Goal: Check status: Check status

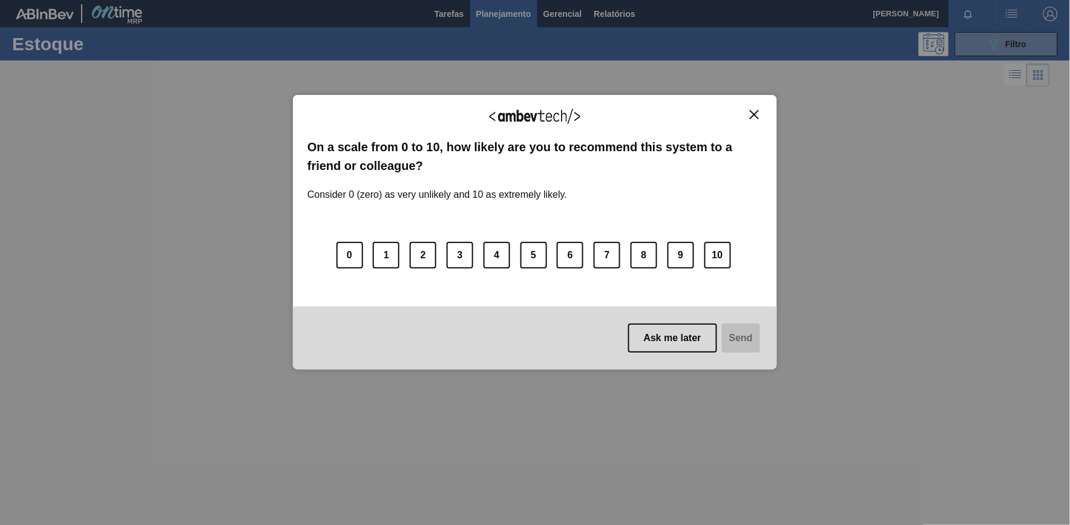
click at [744, 114] on div "We appreciate your feedback!" at bounding box center [534, 124] width 455 height 28
click at [750, 114] on button "Close" at bounding box center [754, 115] width 16 height 10
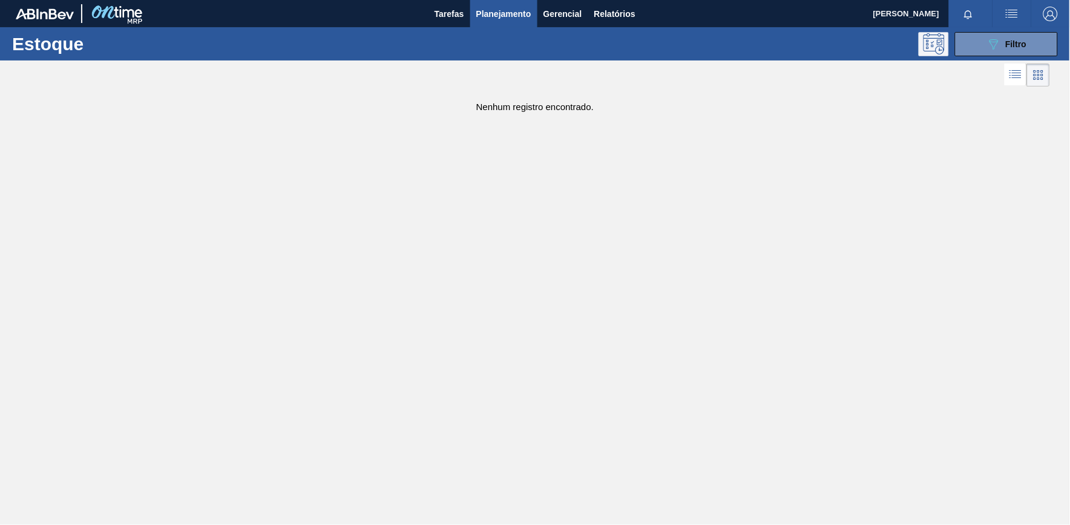
click at [945, 32] on button at bounding box center [934, 44] width 30 height 24
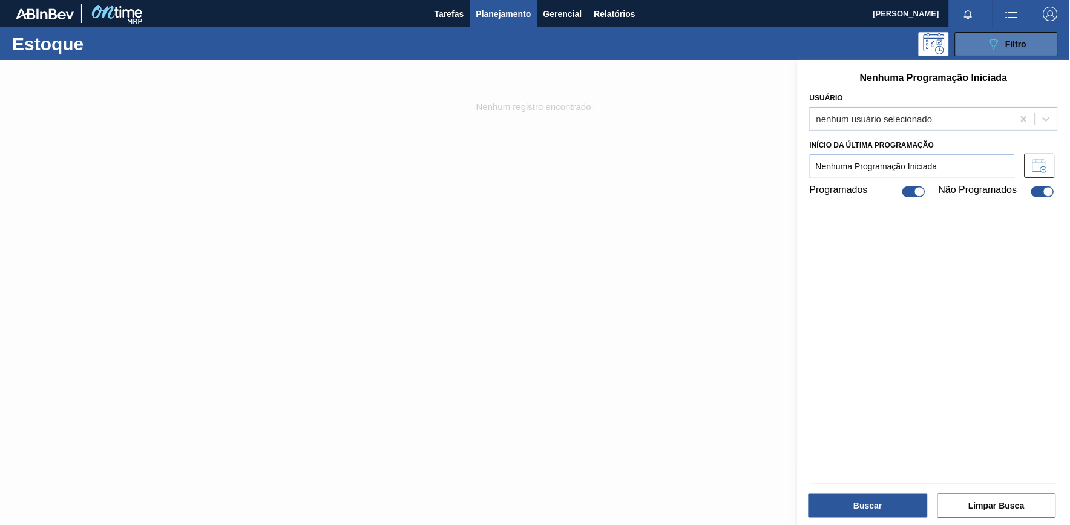
click at [977, 41] on button "089F7B8B-B2A5-4AFE-B5C0-19BA573D28AC Filtro" at bounding box center [1006, 44] width 103 height 24
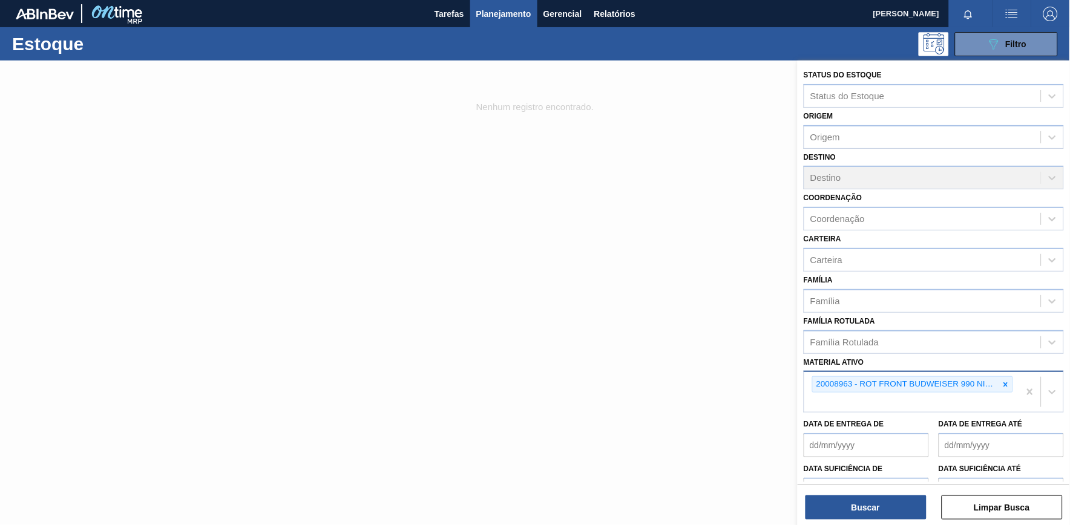
click at [1002, 381] on icon at bounding box center [1006, 385] width 8 height 8
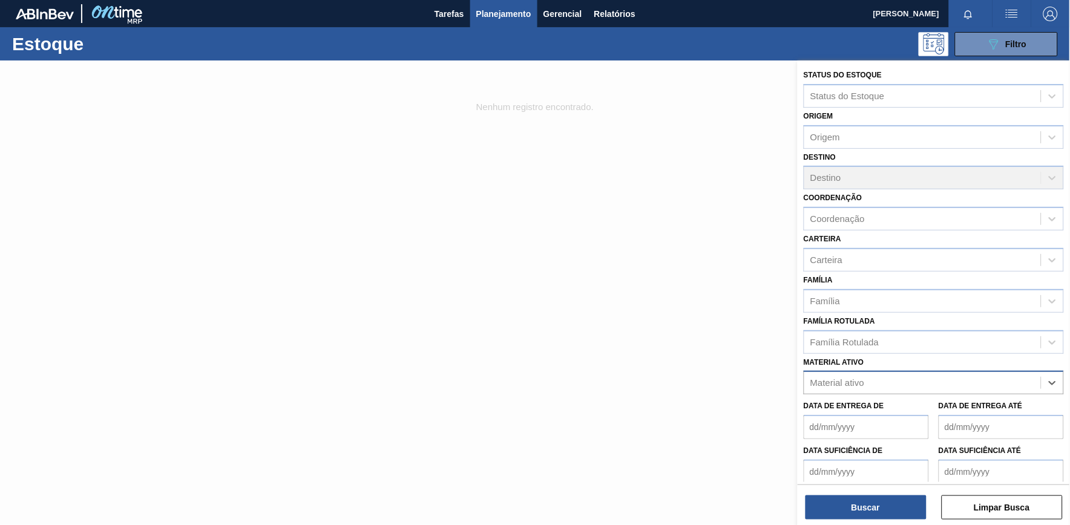
paste ativo "30030072"
type ativo "30030072"
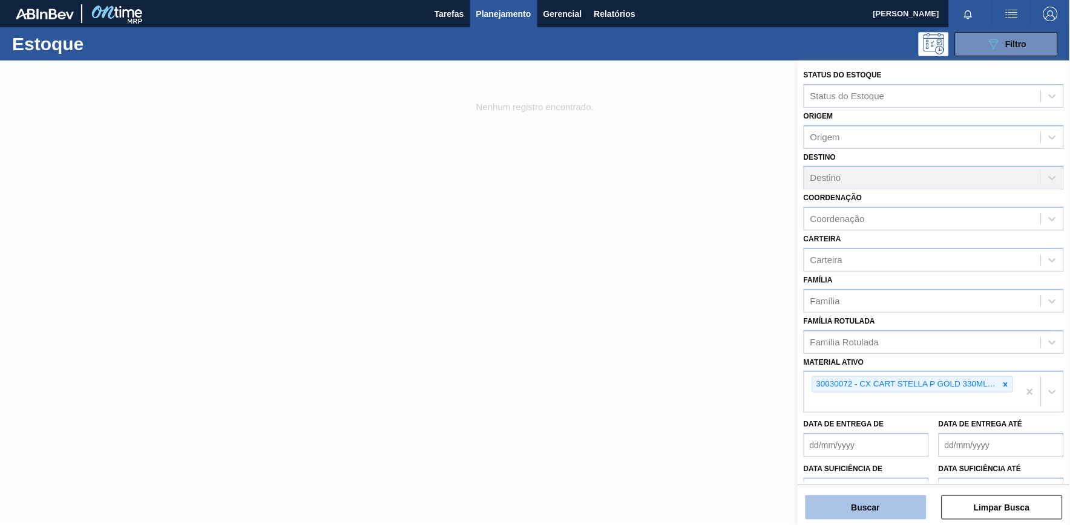
drag, startPoint x: 882, startPoint y: 520, endPoint x: 880, endPoint y: 513, distance: 7.7
click at [882, 519] on div "Status do Estoque Status do Estoque Origem Origem Destino Destino Coordenação C…" at bounding box center [934, 294] width 272 height 467
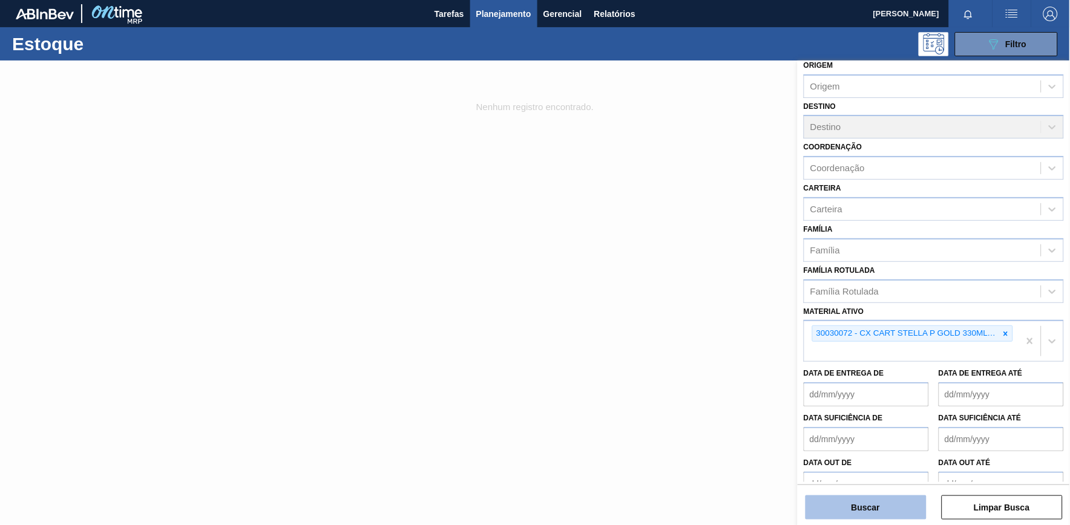
click at [880, 506] on button "Buscar" at bounding box center [865, 508] width 121 height 24
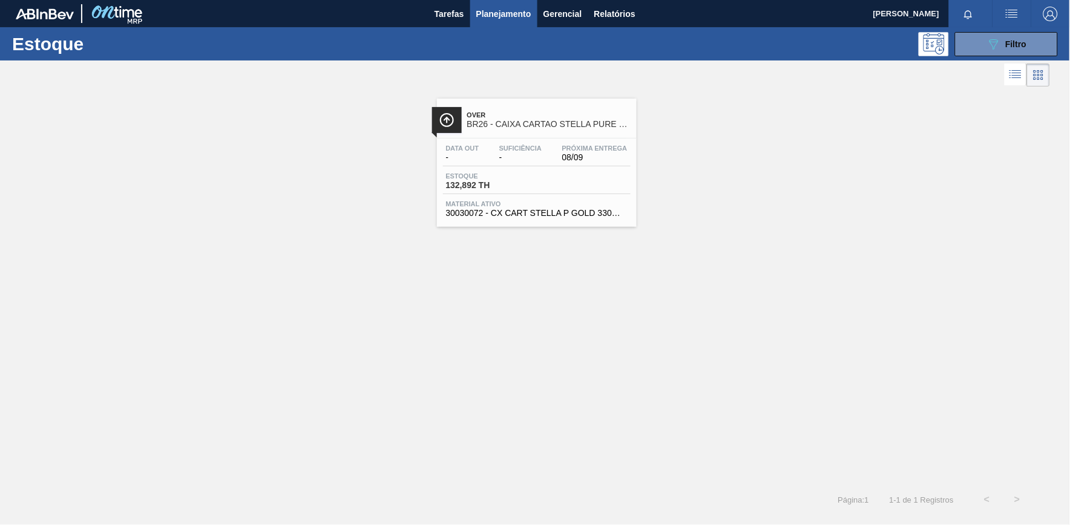
click at [507, 123] on span "BR26 - CAIXA CARTAO STELLA PURE GOLD 330 ML" at bounding box center [548, 124] width 163 height 9
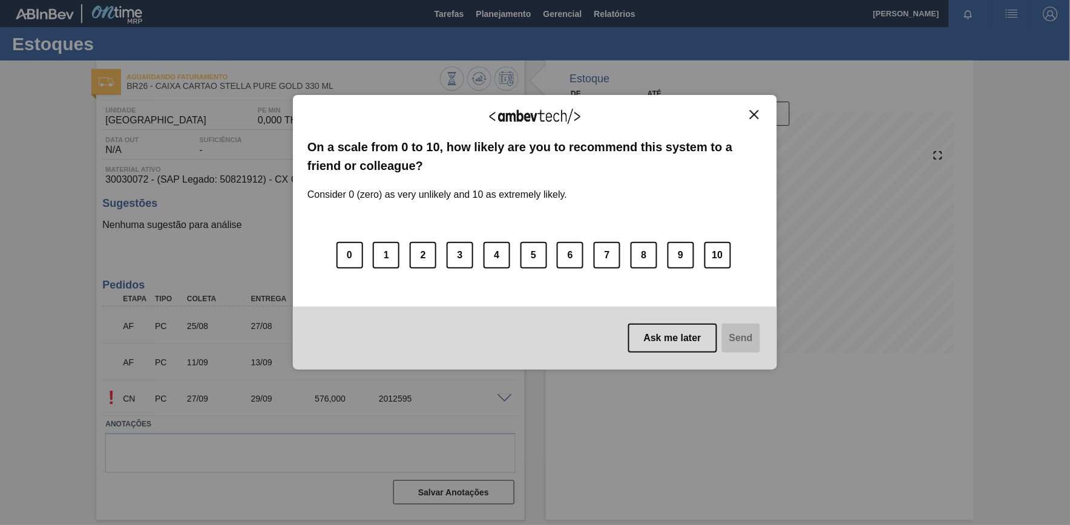
click at [752, 119] on img "Close" at bounding box center [754, 114] width 9 height 9
drag, startPoint x: 749, startPoint y: 119, endPoint x: 674, endPoint y: 65, distance: 91.9
click at [749, 119] on button "Close" at bounding box center [754, 115] width 16 height 10
